Goal: Information Seeking & Learning: Learn about a topic

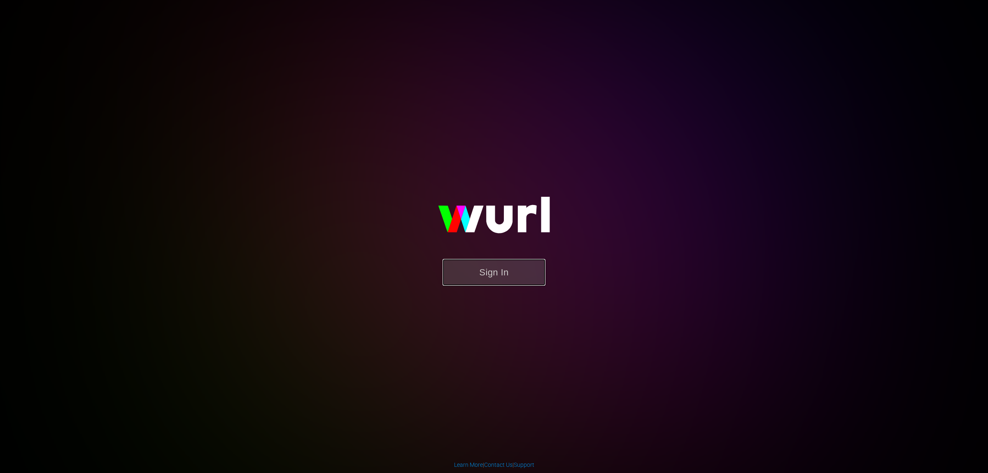
click at [534, 277] on button "Sign In" at bounding box center [494, 272] width 103 height 27
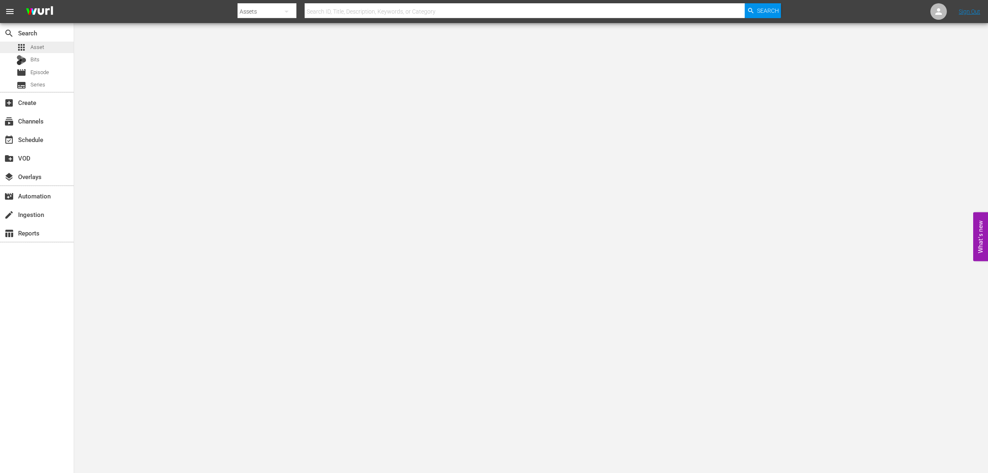
click at [50, 45] on div "apps Asset" at bounding box center [37, 48] width 74 height 12
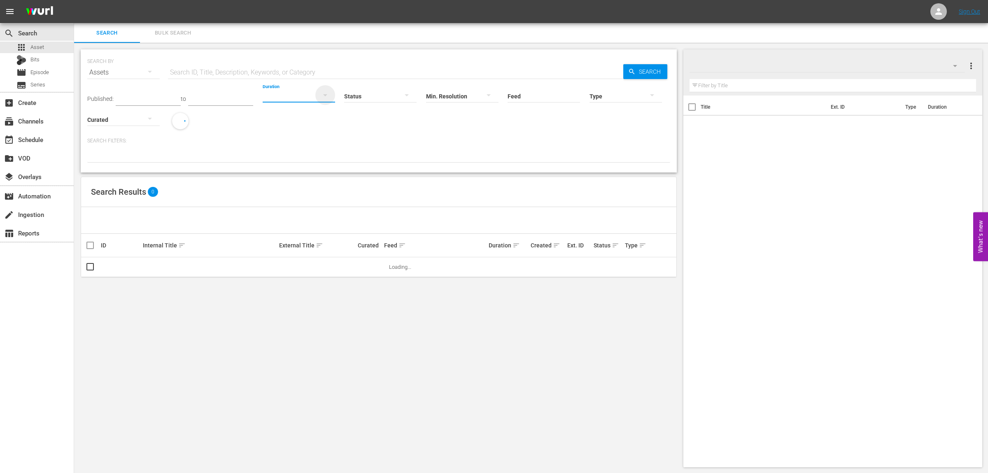
click at [330, 99] on icon "button" at bounding box center [325, 95] width 10 height 10
click at [334, 238] on div "Clips (<5min)" at bounding box center [324, 240] width 72 height 13
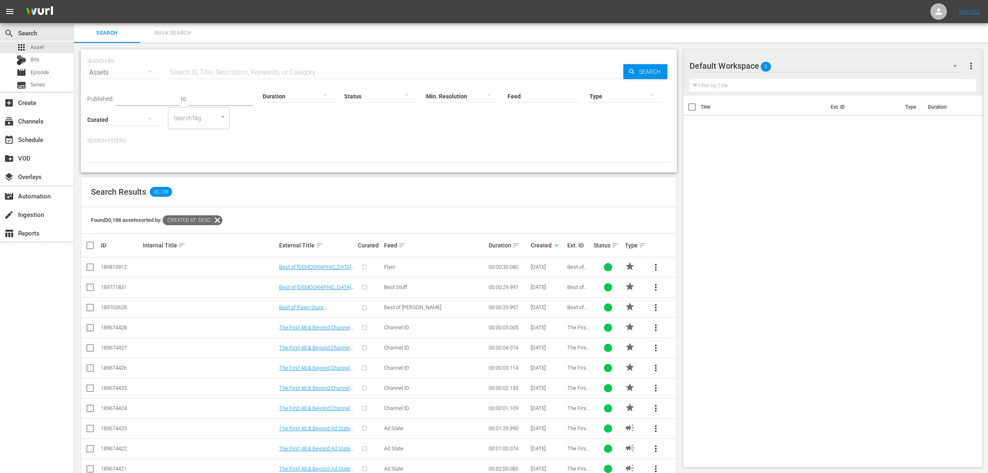
click at [300, 74] on input "text" at bounding box center [396, 73] width 456 height 20
type input "pawn"
click at [320, 369] on link "Best of Pawn Stars Channel ID 1" at bounding box center [316, 368] width 75 height 6
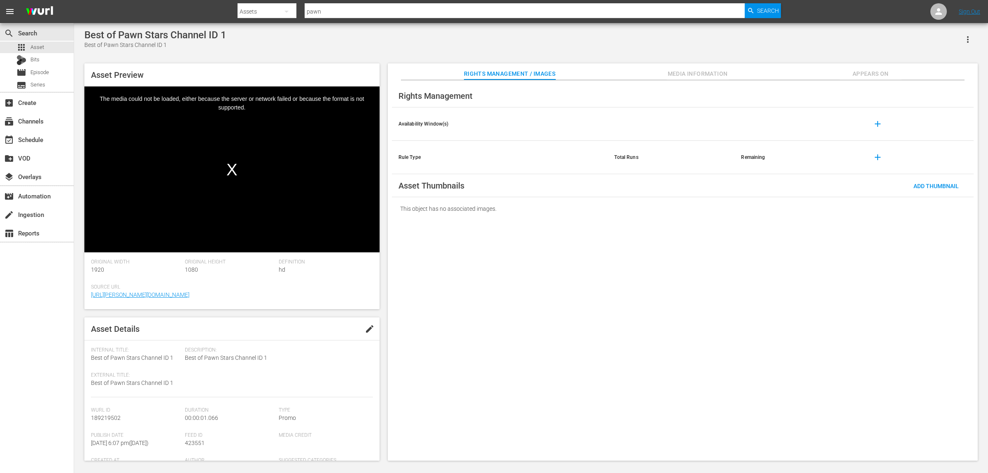
click at [628, 214] on div "This object has no associated images." at bounding box center [683, 208] width 582 height 23
click at [725, 64] on button "Media Information" at bounding box center [698, 71] width 62 height 16
